Goal: Information Seeking & Learning: Learn about a topic

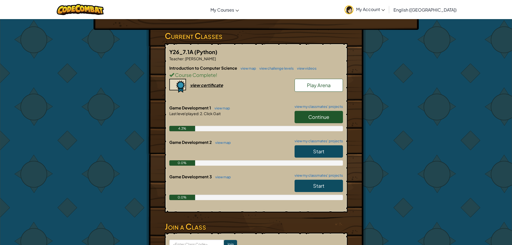
scroll to position [81, 0]
click at [325, 115] on span "Continue" at bounding box center [318, 116] width 21 height 6
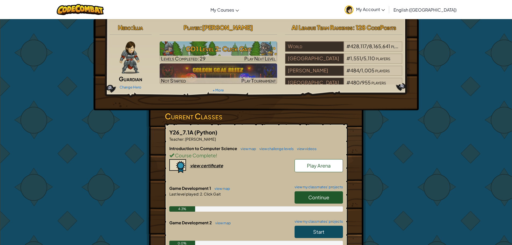
click at [314, 197] on span "Continue" at bounding box center [318, 197] width 21 height 6
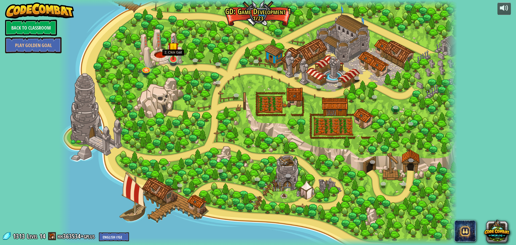
click at [173, 58] on img at bounding box center [173, 47] width 11 height 25
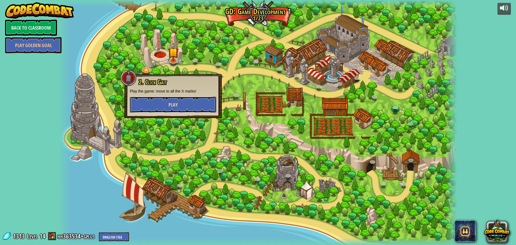
click at [177, 99] on button "Play" at bounding box center [173, 105] width 87 height 16
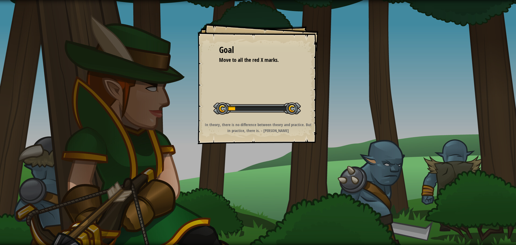
click at [500, 37] on div "Goal Move to all the red X marks. Start Level Error loading from server. Try re…" at bounding box center [258, 122] width 516 height 245
drag, startPoint x: 487, startPoint y: 48, endPoint x: 459, endPoint y: 66, distance: 33.7
click at [485, 51] on div "Goal Move to all the red X marks. Start Level Error loading from server. Try re…" at bounding box center [258, 122] width 516 height 245
drag, startPoint x: 457, startPoint y: 70, endPoint x: 459, endPoint y: 73, distance: 3.5
click at [458, 71] on div "Goal Move to all the red X marks. Start Level Error loading from server. Try re…" at bounding box center [258, 122] width 516 height 245
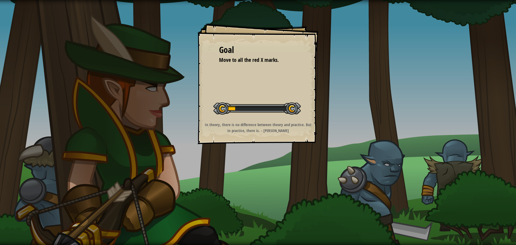
drag, startPoint x: 391, startPoint y: 166, endPoint x: 387, endPoint y: 169, distance: 4.0
click at [387, 169] on div "Goal Move to all the red X marks. Start Level Error loading from server. Try re…" at bounding box center [258, 122] width 516 height 245
drag, startPoint x: 390, startPoint y: 169, endPoint x: 389, endPoint y: 172, distance: 3.3
click at [390, 172] on div "Goal Move to all the red X marks. Start Level Error loading from server. Try re…" at bounding box center [258, 122] width 516 height 245
click at [379, 175] on div "Goal Move to all the red X marks. Start Level Error loading from server. Try re…" at bounding box center [258, 122] width 516 height 245
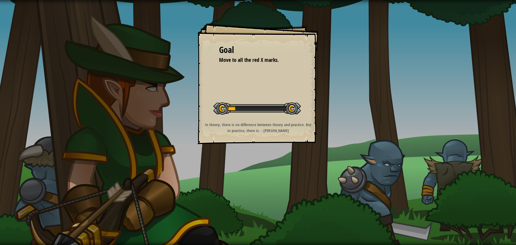
drag, startPoint x: 379, startPoint y: 175, endPoint x: 368, endPoint y: 172, distance: 10.7
click at [379, 175] on div "Goal Move to all the red X marks. Start Level Error loading from server. Try re…" at bounding box center [258, 122] width 516 height 245
drag, startPoint x: 336, startPoint y: 164, endPoint x: 333, endPoint y: 164, distance: 3.2
click at [333, 165] on div "Goal Move to all the red X marks. Start Level Error loading from server. Try re…" at bounding box center [258, 122] width 516 height 245
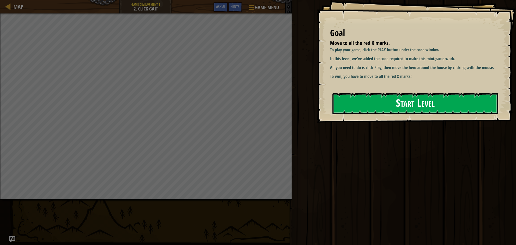
click at [342, 99] on button "Start Level" at bounding box center [416, 103] width 166 height 21
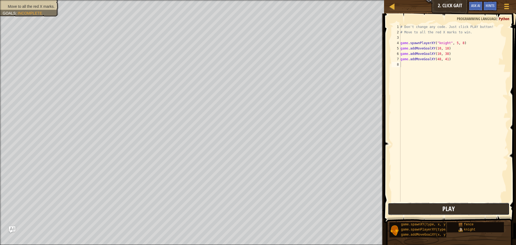
click at [466, 210] on button "Play" at bounding box center [449, 209] width 122 height 12
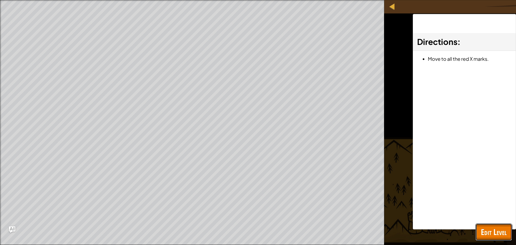
click at [500, 230] on span "Edit Level" at bounding box center [494, 231] width 26 height 11
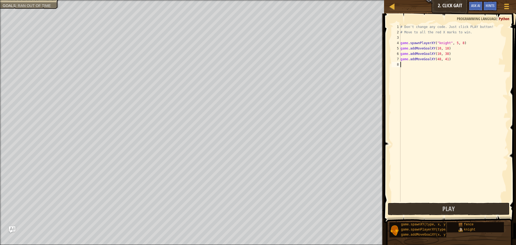
click at [403, 63] on div "# Don't change any code. Just click PLAY button! # Move to all the red X marks …" at bounding box center [454, 118] width 109 height 188
type textarea "h"
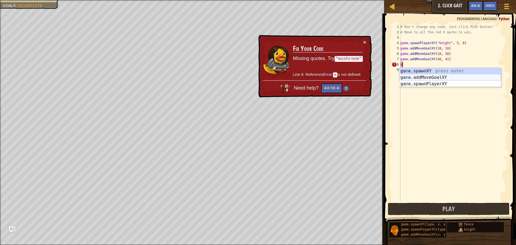
click at [427, 77] on div "ga m e.spawnXY press enter ga m e.addMoveGoalXY press enter ga m e.spawnPlayerX…" at bounding box center [451, 84] width 102 height 32
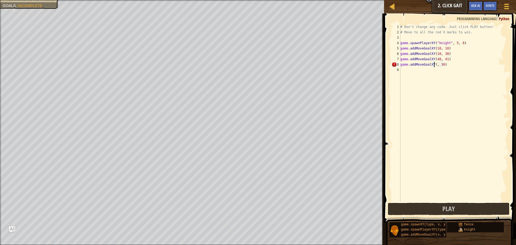
scroll to position [2, 3]
click at [445, 64] on div "# Don't change any code. Just click PLAY button! # Move to all the red X marks …" at bounding box center [454, 118] width 109 height 188
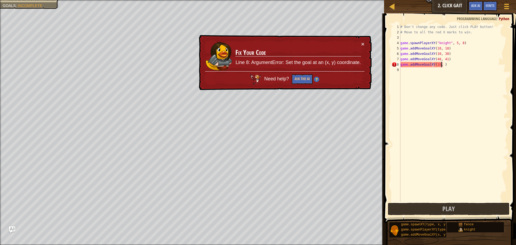
click at [460, 67] on div "# Don't change any code. Just click PLAY button! # Move to all the red X marks …" at bounding box center [454, 118] width 109 height 188
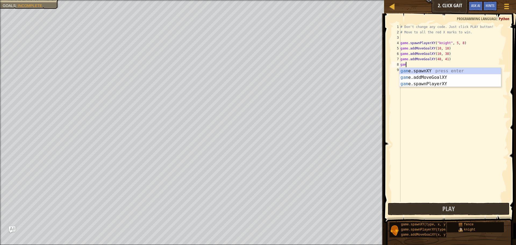
scroll to position [2, 0]
type textarea "g"
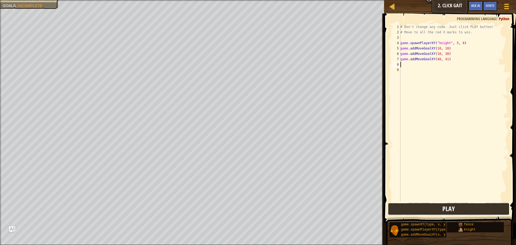
click at [469, 209] on button "Play" at bounding box center [449, 209] width 122 height 12
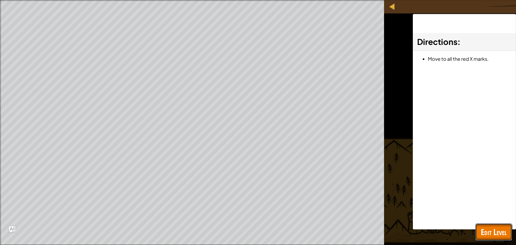
click at [499, 233] on span "Edit Level" at bounding box center [494, 231] width 26 height 11
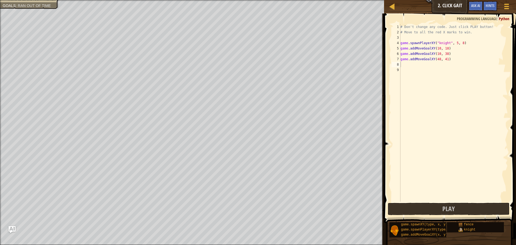
click at [12, 228] on img "Ask AI" at bounding box center [12, 229] width 7 height 7
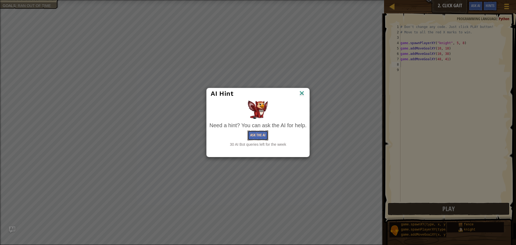
click at [256, 135] on button "Ask the AI" at bounding box center [258, 135] width 21 height 10
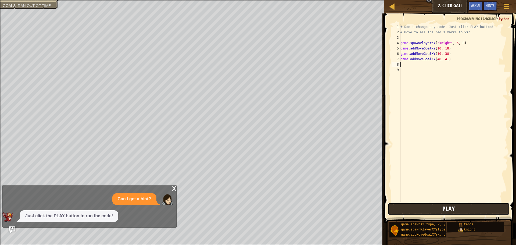
click at [450, 209] on span "Play" at bounding box center [449, 208] width 12 height 9
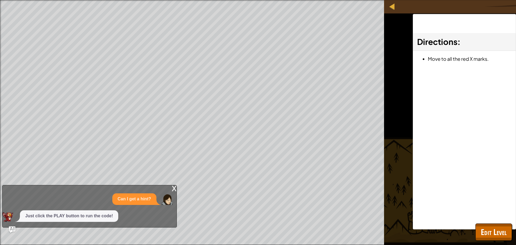
click at [173, 189] on div "x" at bounding box center [174, 187] width 5 height 5
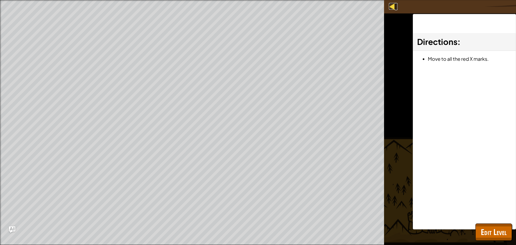
click at [393, 3] on div at bounding box center [392, 6] width 7 height 7
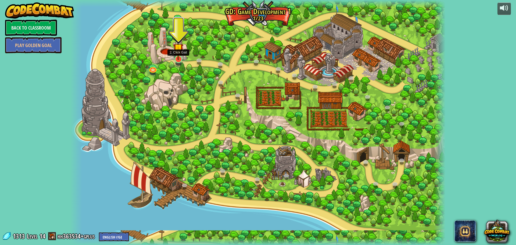
click at [181, 59] on img at bounding box center [178, 48] width 10 height 23
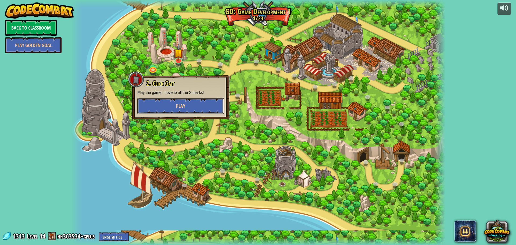
click at [181, 105] on span "Play" at bounding box center [180, 106] width 9 height 7
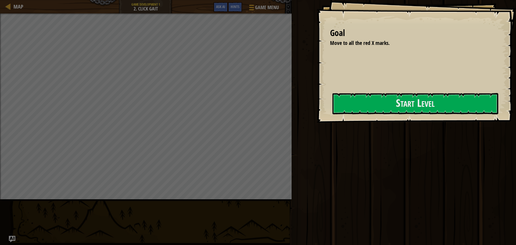
click at [305, 111] on div "Play Done" at bounding box center [403, 121] width 226 height 242
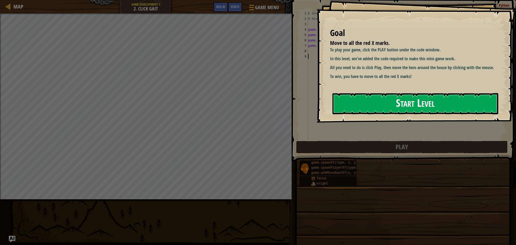
click at [378, 102] on button "Start Level" at bounding box center [416, 103] width 166 height 21
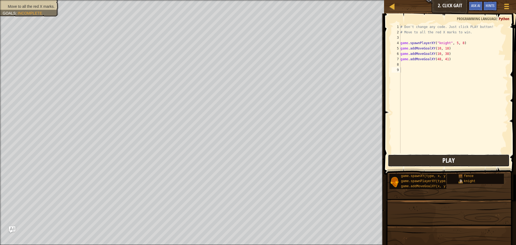
click at [368, 145] on div "Map Game Development 1 2. Click Gait Game Menu Done Hints Ask AI 1 הההההההההההה…" at bounding box center [258, 122] width 516 height 245
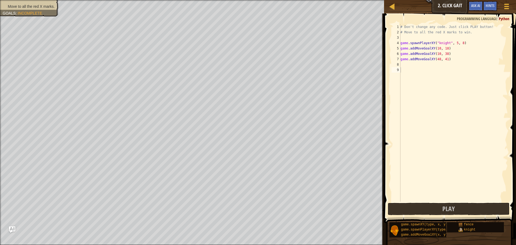
click at [465, 202] on span at bounding box center [451, 110] width 136 height 225
click at [464, 208] on button "Play" at bounding box center [449, 209] width 122 height 12
